Goal: Navigation & Orientation: Find specific page/section

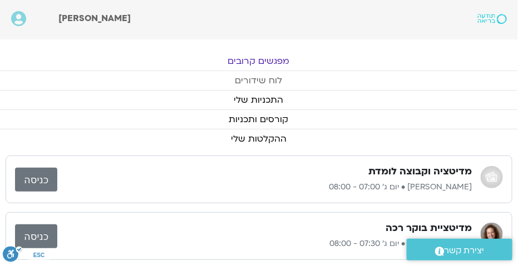
click at [276, 81] on link "לוח שידורים" at bounding box center [258, 80] width 518 height 19
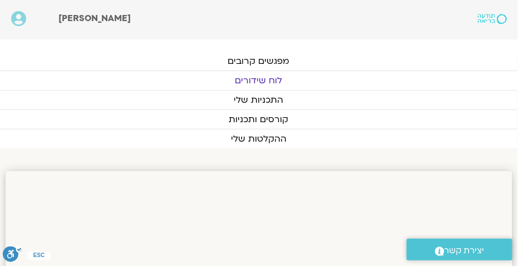
click at [269, 84] on link "לוח שידורים" at bounding box center [258, 80] width 518 height 19
click at [277, 81] on link "לוח שידורים" at bounding box center [258, 80] width 518 height 19
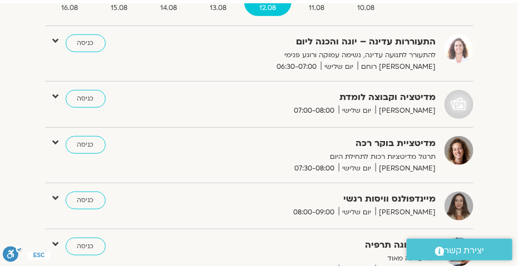
scroll to position [129, 0]
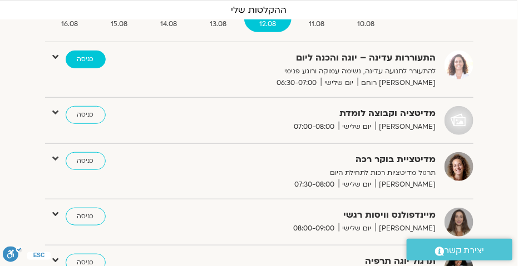
click at [76, 59] on link "כניסה" at bounding box center [86, 60] width 40 height 18
